Goal: Check status

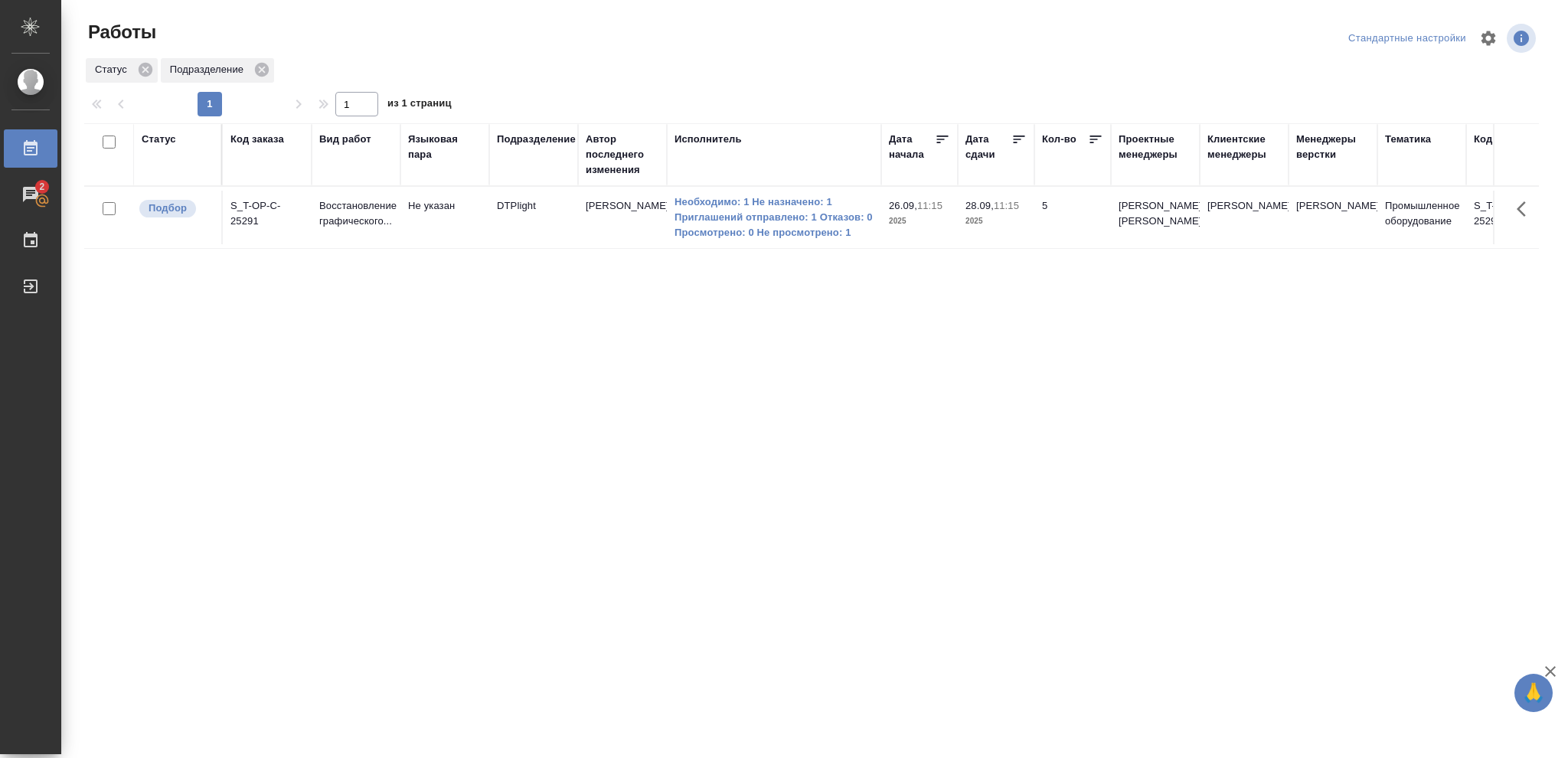
click at [169, 139] on div "Статус" at bounding box center [159, 139] width 35 height 16
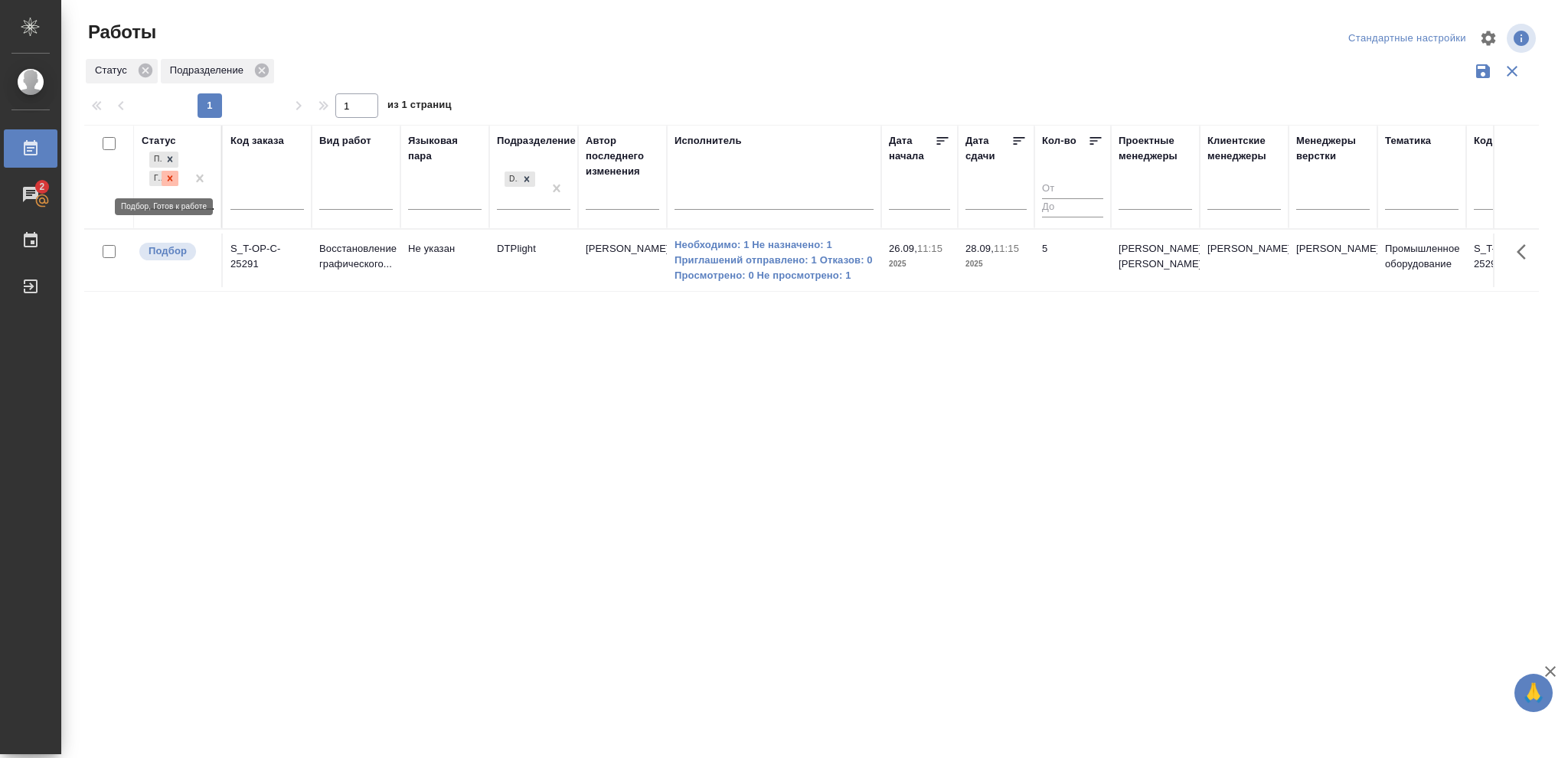
click at [165, 182] on icon at bounding box center [170, 179] width 11 height 11
click at [164, 173] on icon at bounding box center [170, 174] width 11 height 11
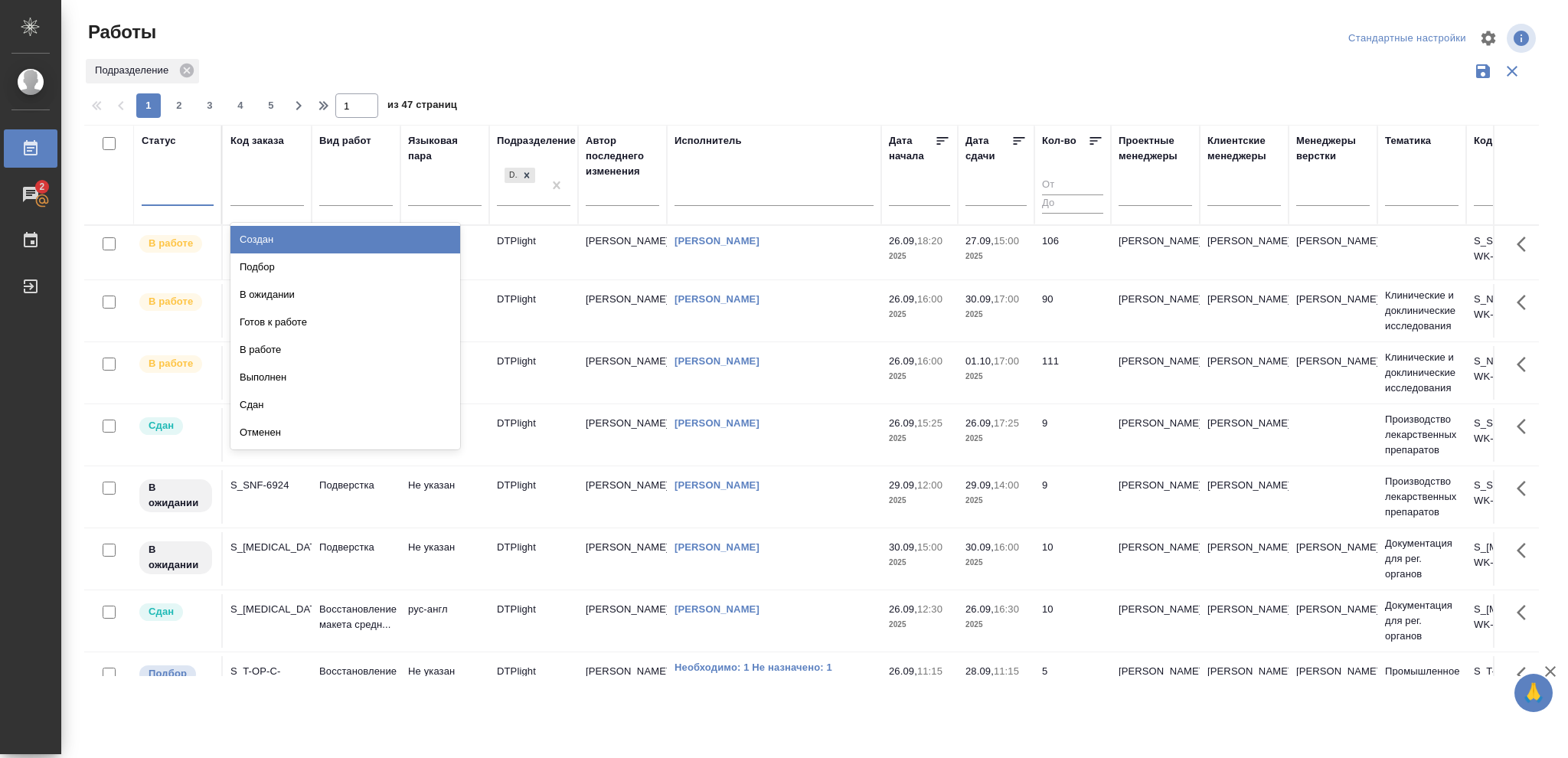
click at [156, 190] on div at bounding box center [177, 191] width 72 height 22
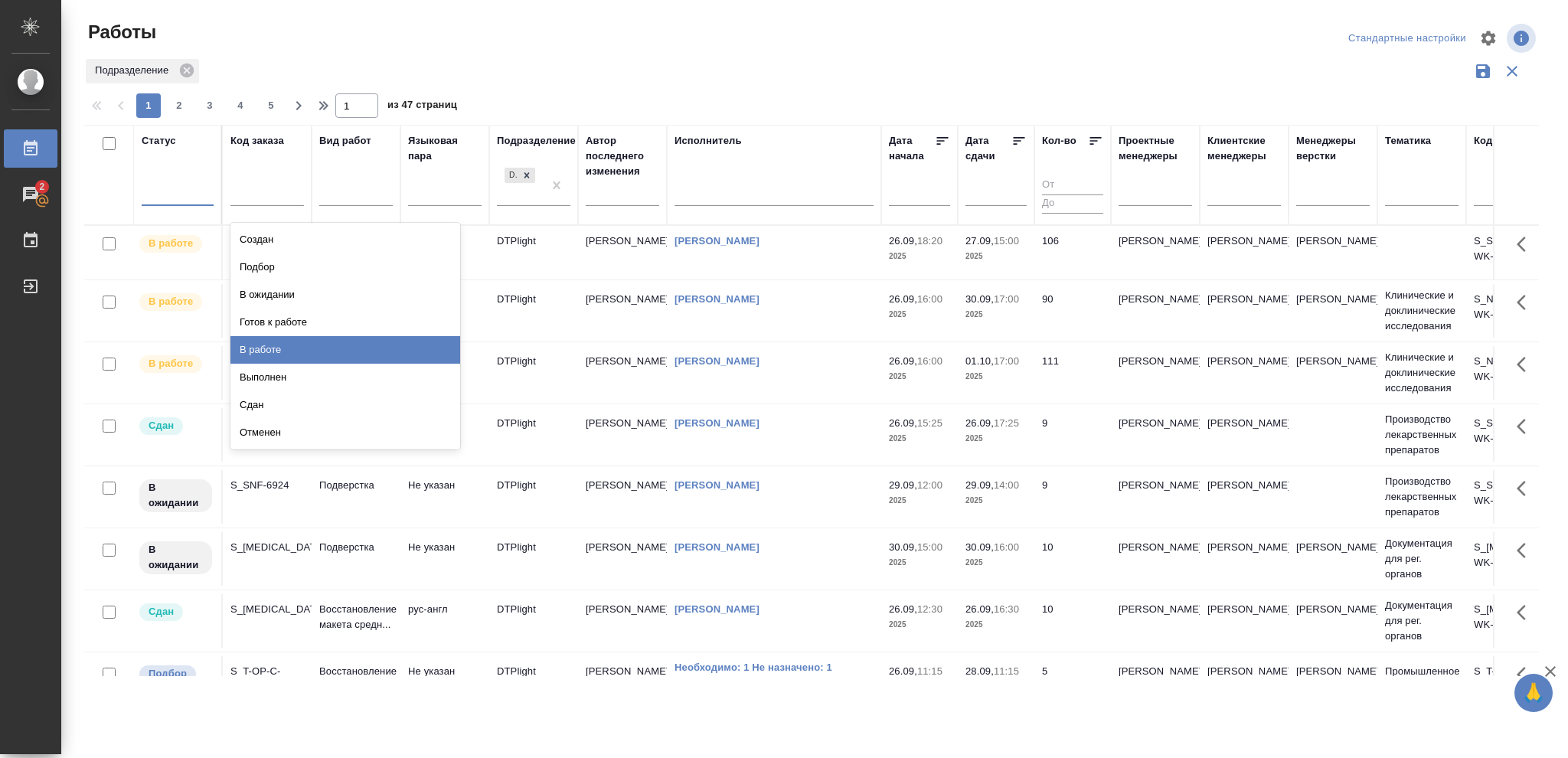
click at [262, 344] on div "В работе" at bounding box center [346, 349] width 230 height 27
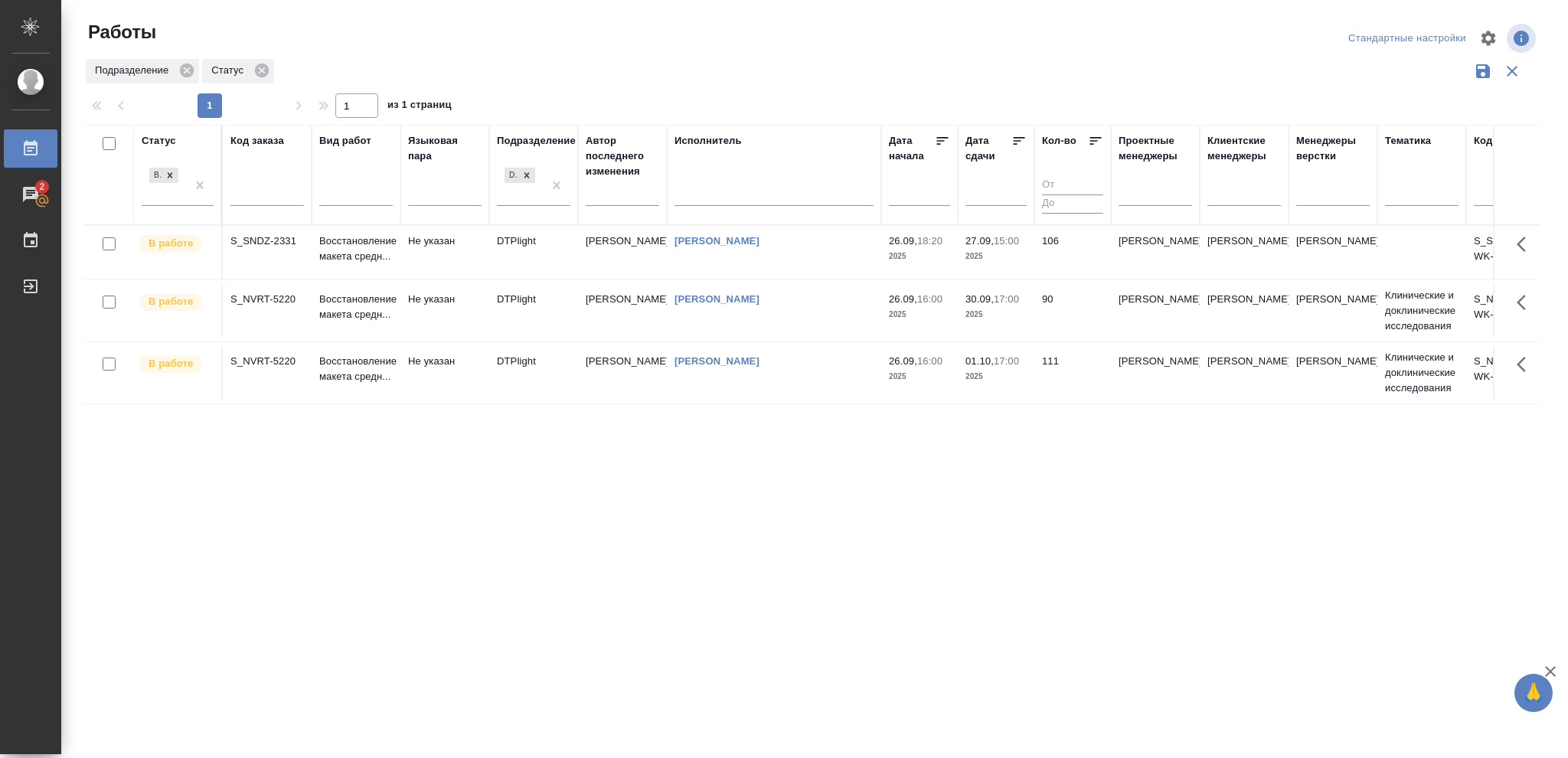
click at [1021, 135] on icon at bounding box center [1019, 140] width 16 height 16
click at [173, 175] on icon at bounding box center [170, 174] width 11 height 11
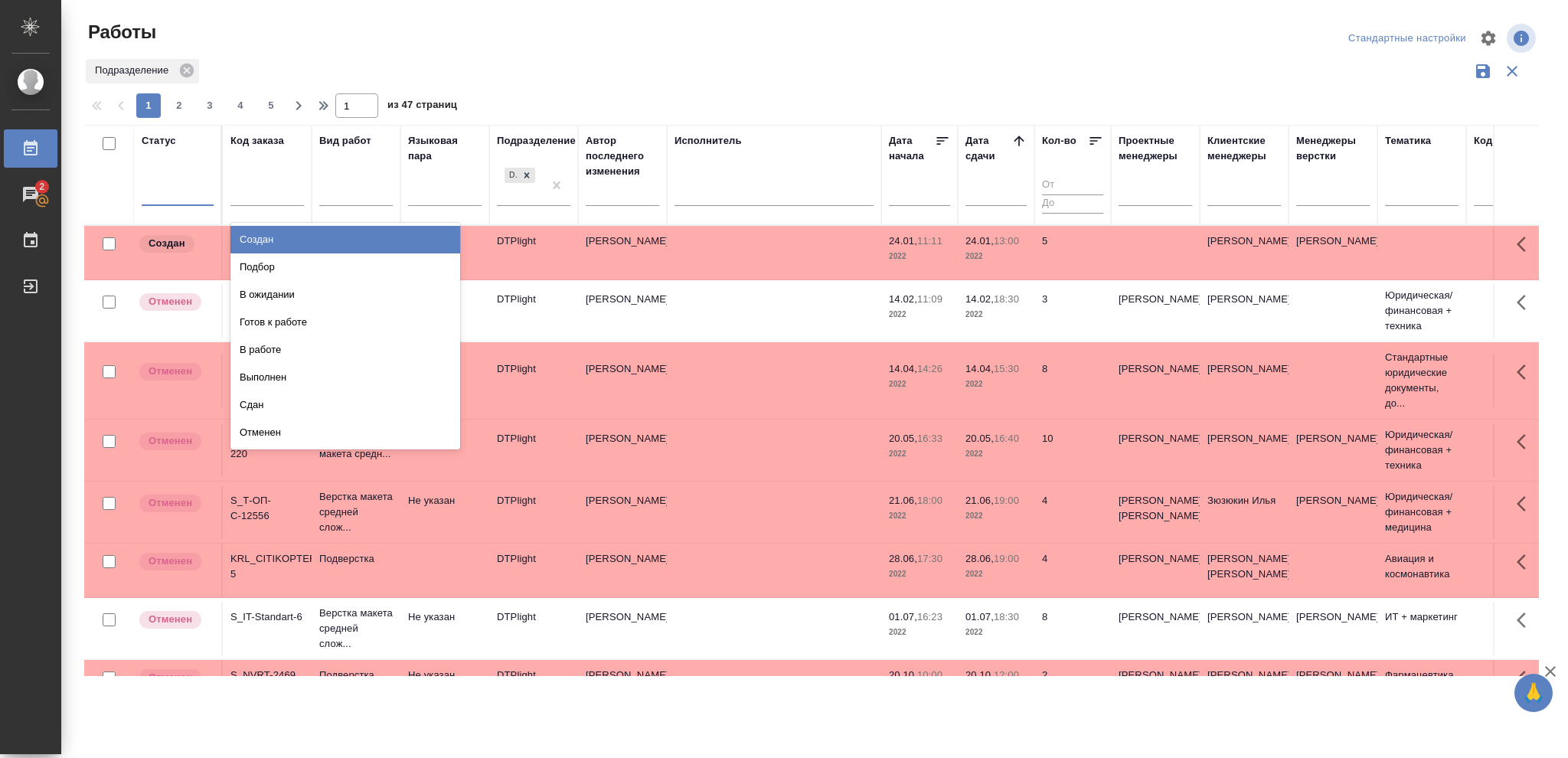
click at [166, 192] on div at bounding box center [177, 191] width 72 height 22
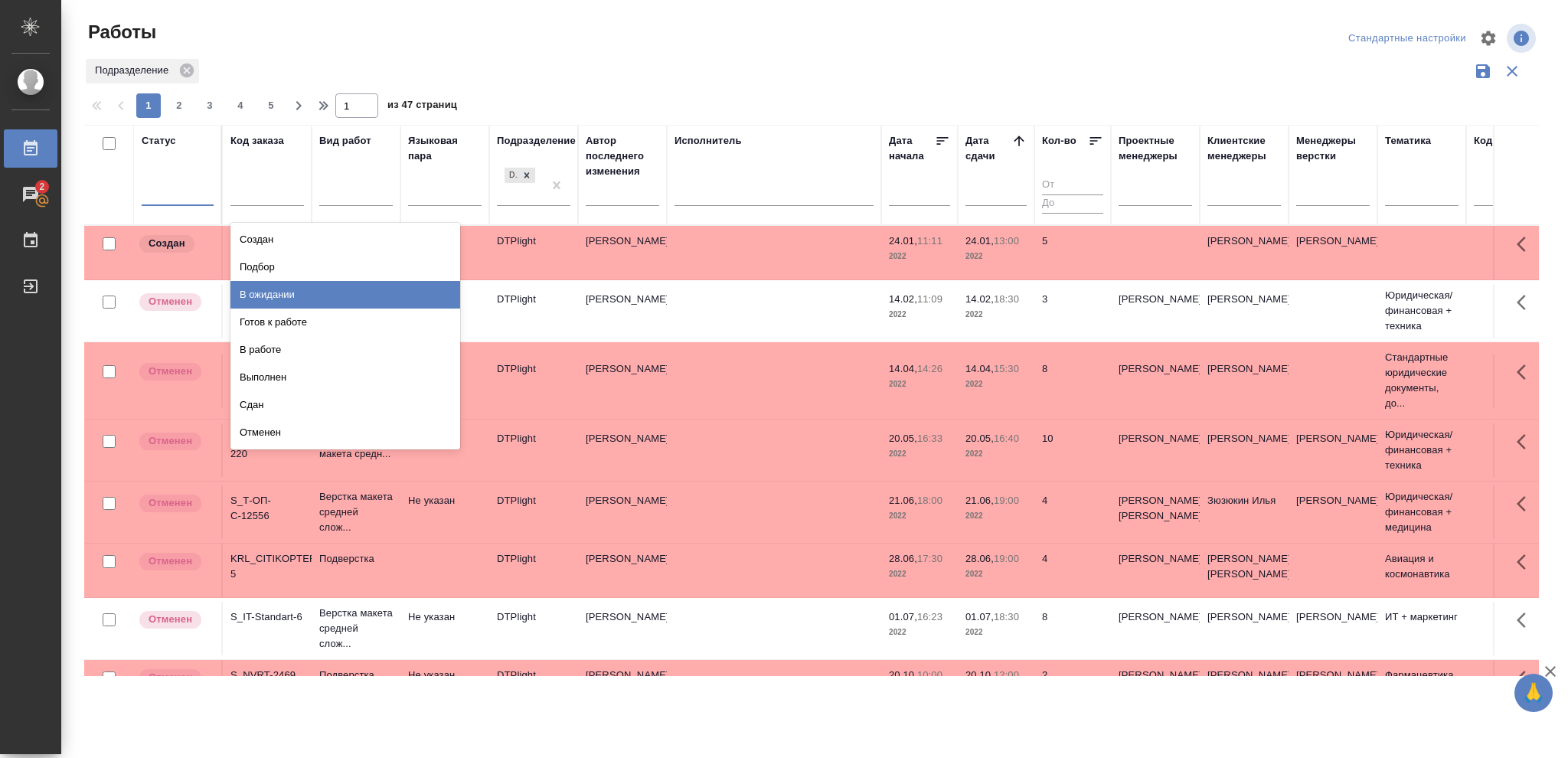
click at [255, 292] on div "В ожидании" at bounding box center [346, 295] width 230 height 27
